Goal: Transaction & Acquisition: Purchase product/service

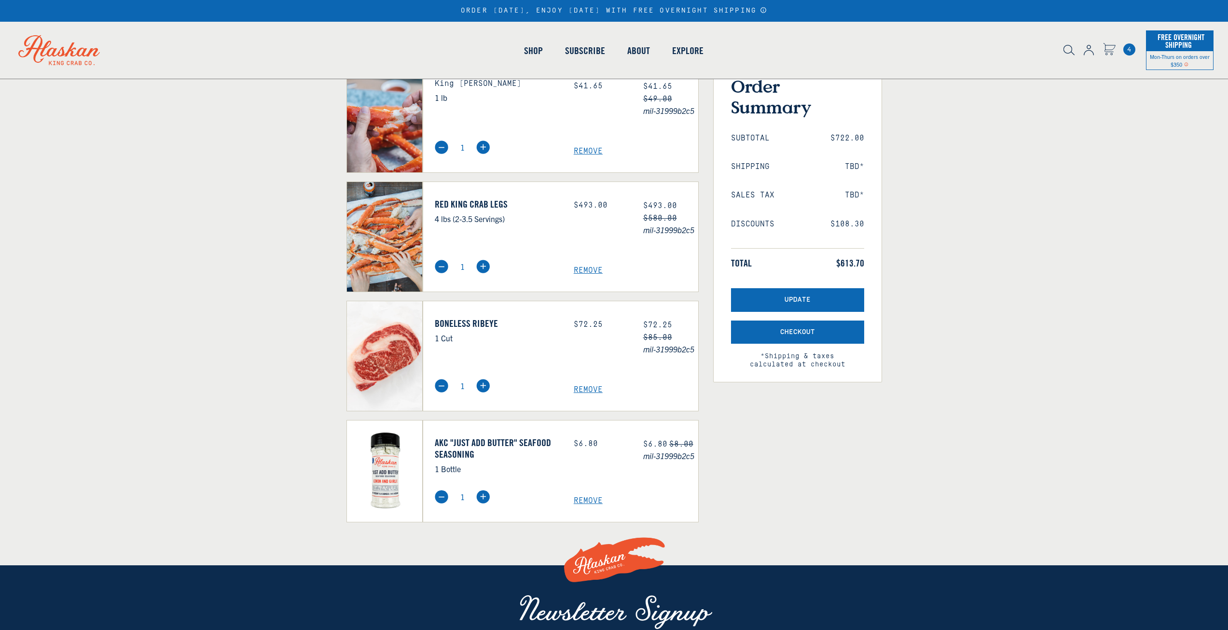
click at [586, 387] on span "Remove" at bounding box center [636, 389] width 124 height 9
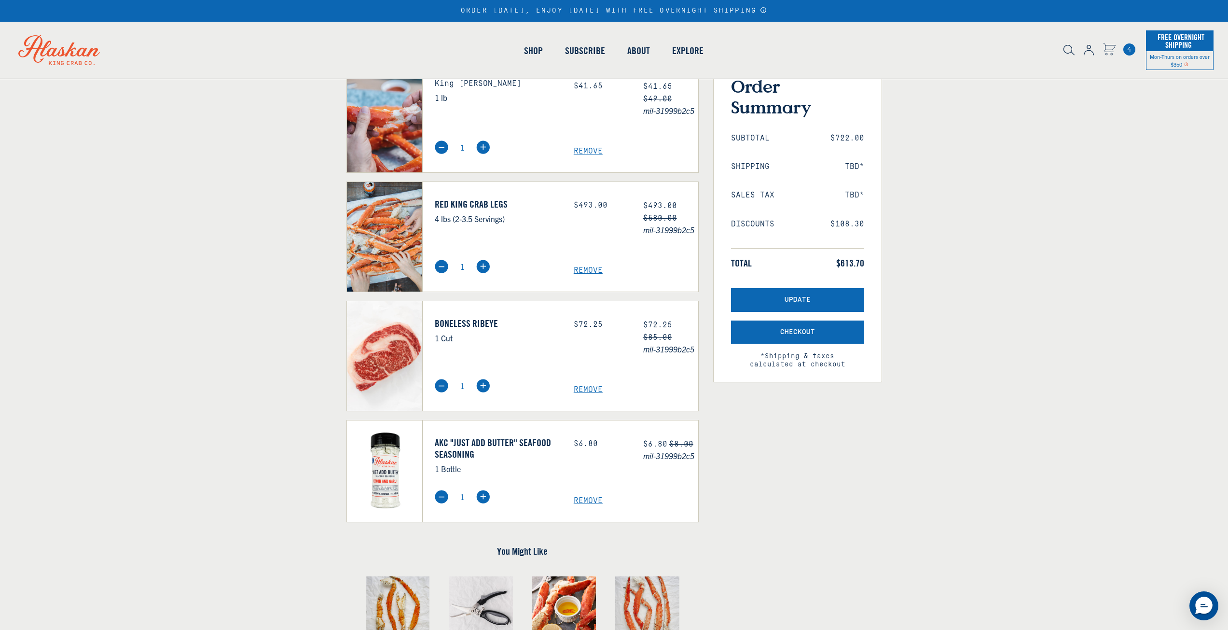
select select "40826592231503"
select select "40826730905679"
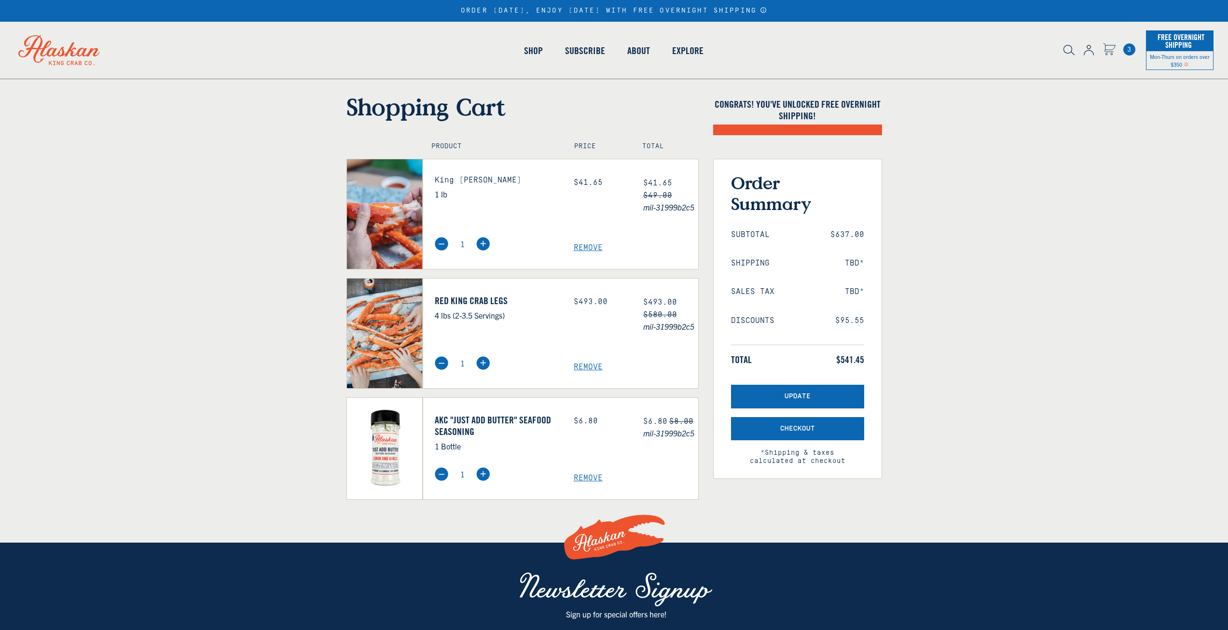
select select "40826592231503"
select select "40826730905679"
